Goal: Task Accomplishment & Management: Use online tool/utility

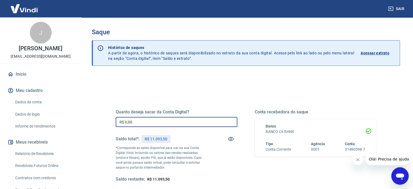
drag, startPoint x: 206, startPoint y: 120, endPoint x: 90, endPoint y: 113, distance: 116.1
click at [90, 113] on div "Saque Histórico de saques A partir de agora, o histórico de saques será disponi…" at bounding box center [245, 122] width 321 height 211
type input "R$ 11.093,50"
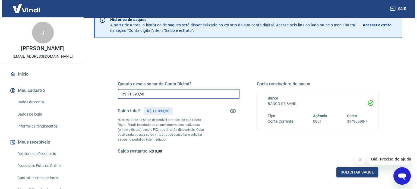
scroll to position [79, 0]
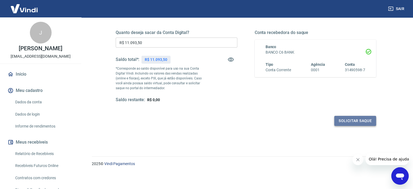
click at [349, 119] on button "Solicitar saque" at bounding box center [355, 121] width 42 height 10
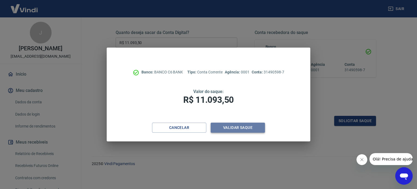
click at [233, 128] on button "Validar saque" at bounding box center [238, 127] width 54 height 10
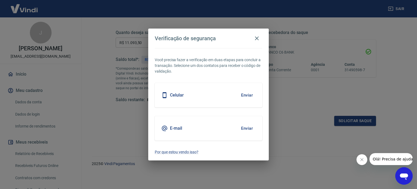
click at [174, 96] on h5 "Celular" at bounding box center [177, 94] width 14 height 5
click at [248, 95] on button "Enviar" at bounding box center [247, 94] width 18 height 11
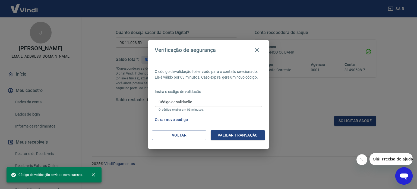
click at [230, 98] on input "Código de validação" at bounding box center [209, 102] width 108 height 10
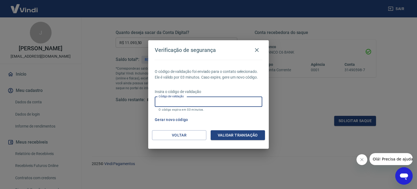
click at [236, 122] on div "Gerar novo código" at bounding box center [208, 120] width 110 height 10
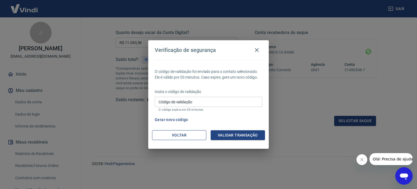
click at [187, 134] on button "Voltar" at bounding box center [179, 135] width 54 height 10
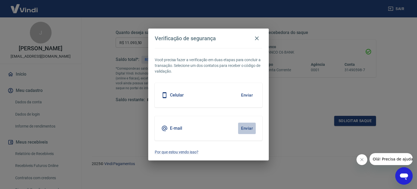
click at [243, 130] on button "Enviar" at bounding box center [247, 127] width 18 height 11
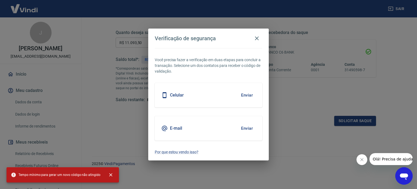
click at [207, 93] on div "Celular Enviar" at bounding box center [209, 95] width 108 height 24
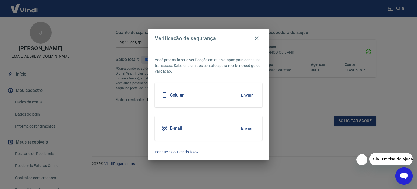
click at [179, 94] on h5 "Celular" at bounding box center [177, 94] width 14 height 5
click at [247, 97] on button "Enviar" at bounding box center [247, 94] width 18 height 11
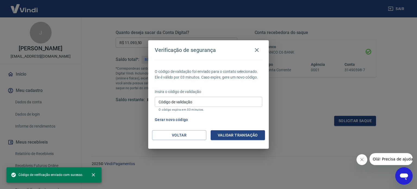
click at [208, 103] on input "Código de validação" at bounding box center [209, 102] width 108 height 10
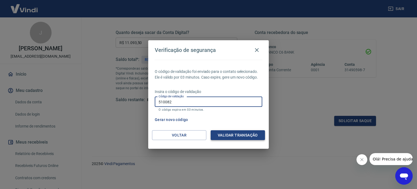
type input "510082"
click at [233, 133] on button "Validar transação" at bounding box center [238, 135] width 54 height 10
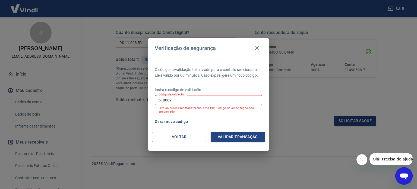
drag, startPoint x: 210, startPoint y: 101, endPoint x: 113, endPoint y: 101, distance: 97.5
click at [113, 101] on div "Verificação de segurança O código de validação foi enviado para o contato selec…" at bounding box center [208, 94] width 417 height 189
click at [222, 101] on input "Código de validação" at bounding box center [209, 100] width 108 height 10
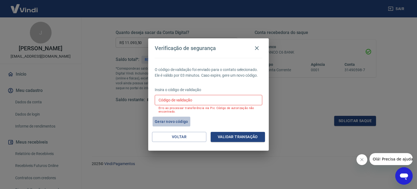
click at [169, 121] on button "Gerar novo código" at bounding box center [172, 121] width 38 height 10
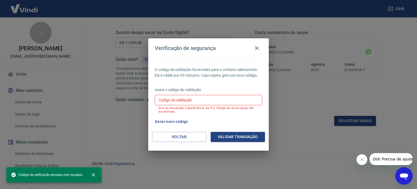
click at [175, 100] on input "Código de validação" at bounding box center [209, 100] width 108 height 10
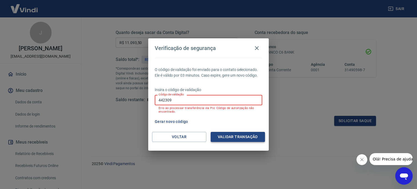
type input "442309"
click at [240, 138] on button "Validar transação" at bounding box center [238, 137] width 54 height 10
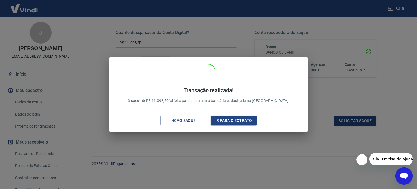
click at [207, 102] on p "Transação realizada! O saque de R$ 11.093,50 foi feito para a sua conta bancári…" at bounding box center [209, 95] width 162 height 17
